Goal: Task Accomplishment & Management: Use online tool/utility

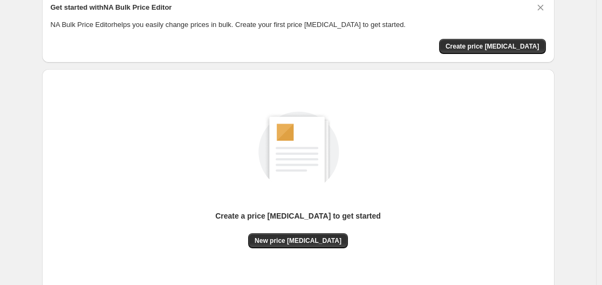
scroll to position [108, 0]
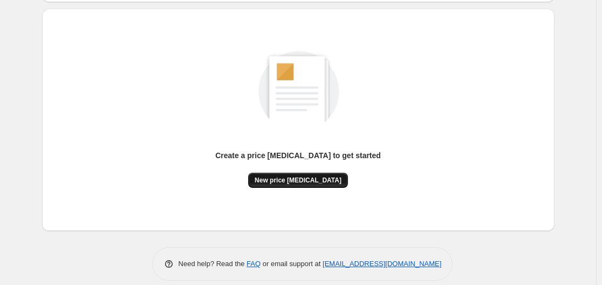
click at [286, 178] on span "New price [MEDICAL_DATA]" at bounding box center [297, 180] width 87 height 9
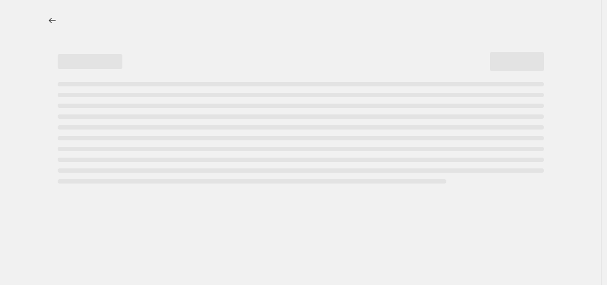
select select "percentage"
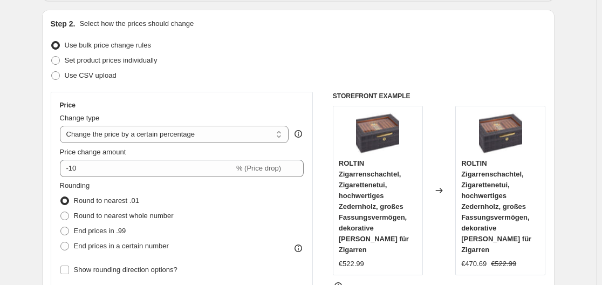
scroll to position [108, 0]
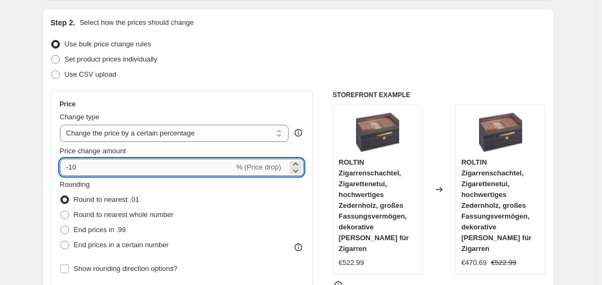
click at [175, 165] on input "-10" at bounding box center [147, 166] width 174 height 17
type input "-1"
type input "-35"
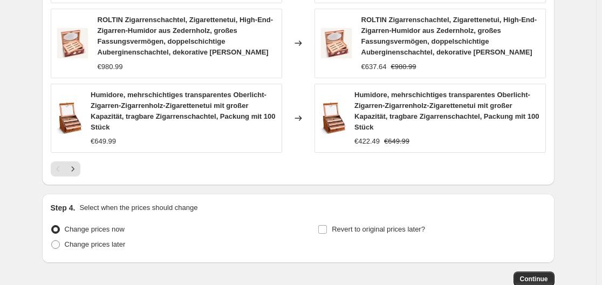
scroll to position [886, 0]
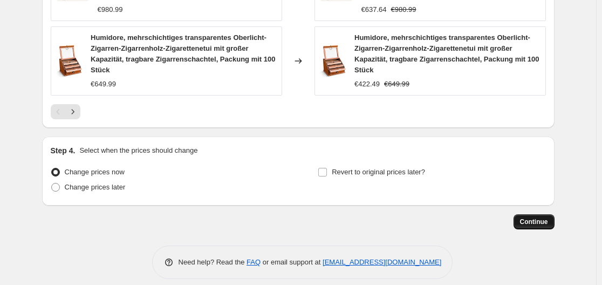
click at [554, 214] on button "Continue" at bounding box center [533, 221] width 41 height 15
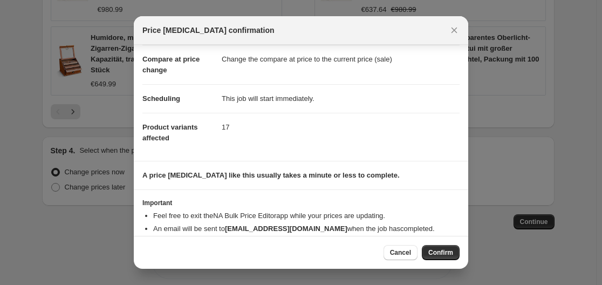
scroll to position [70, 0]
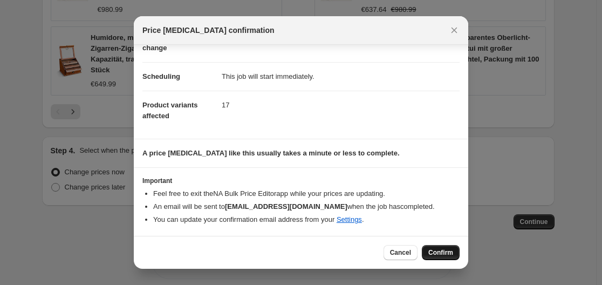
click at [438, 251] on span "Confirm" at bounding box center [440, 252] width 25 height 9
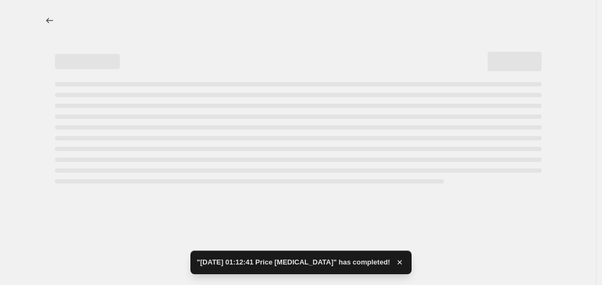
select select "percentage"
